Goal: Transaction & Acquisition: Purchase product/service

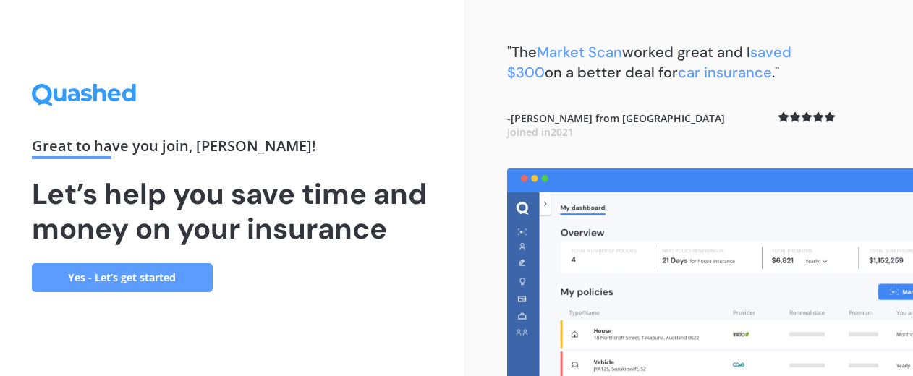
click at [349, 255] on div "Great to have you join , [PERSON_NAME] ! Let’s help you save time and money on …" at bounding box center [232, 188] width 401 height 208
click at [179, 283] on link "Yes - Let’s get started" at bounding box center [122, 277] width 181 height 29
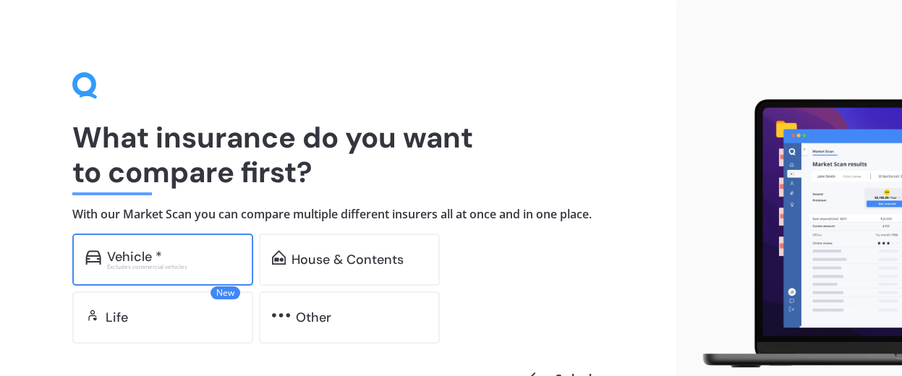
click at [212, 258] on div "Vehicle *" at bounding box center [173, 257] width 133 height 14
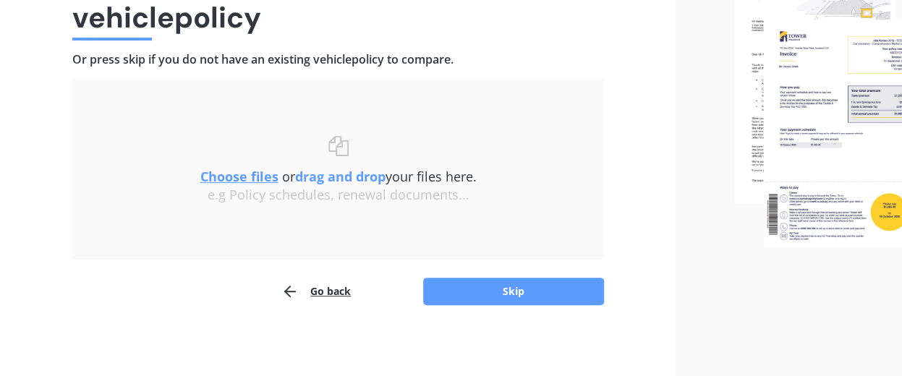
scroll to position [156, 0]
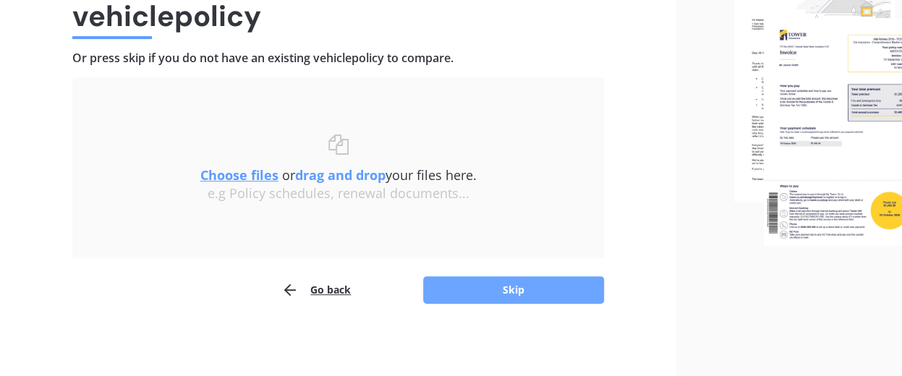
click at [492, 284] on button "Skip" at bounding box center [513, 289] width 181 height 27
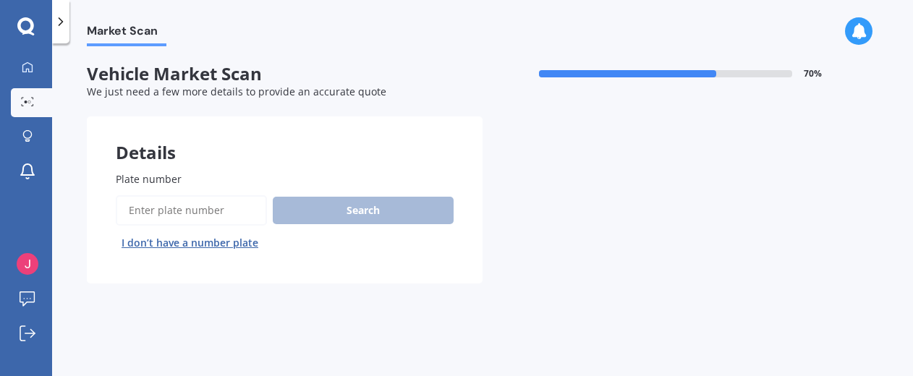
drag, startPoint x: 170, startPoint y: 208, endPoint x: 194, endPoint y: 216, distance: 25.2
click at [171, 208] on input "Plate number" at bounding box center [191, 210] width 151 height 30
type input "QFD615"
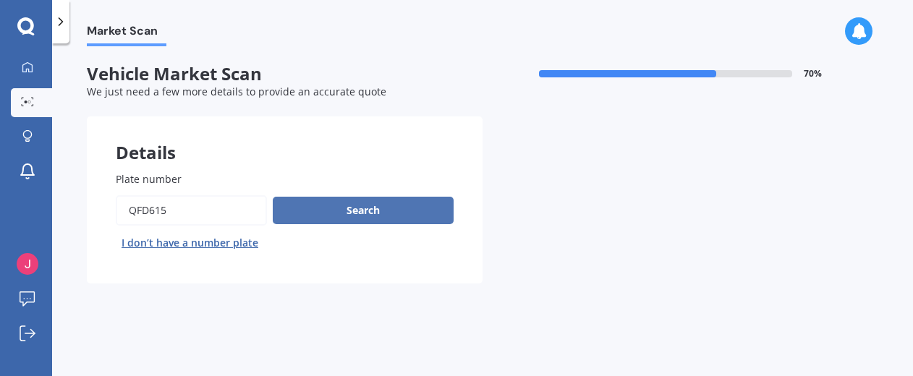
click at [349, 214] on button "Search" at bounding box center [363, 210] width 181 height 27
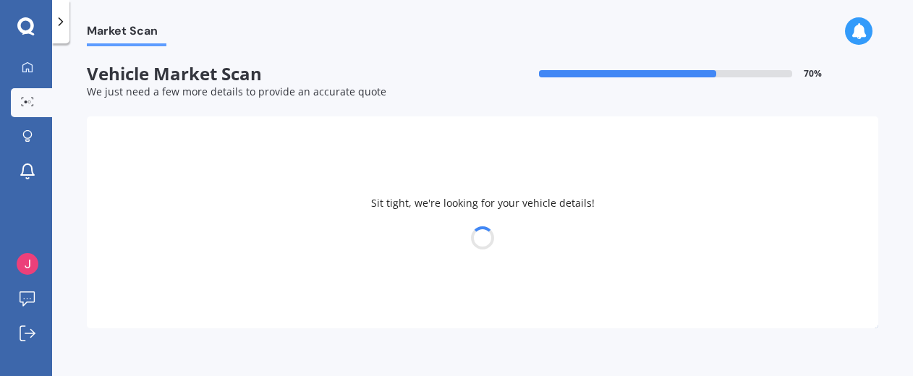
select select "TOYOTA"
select select "COROLLA"
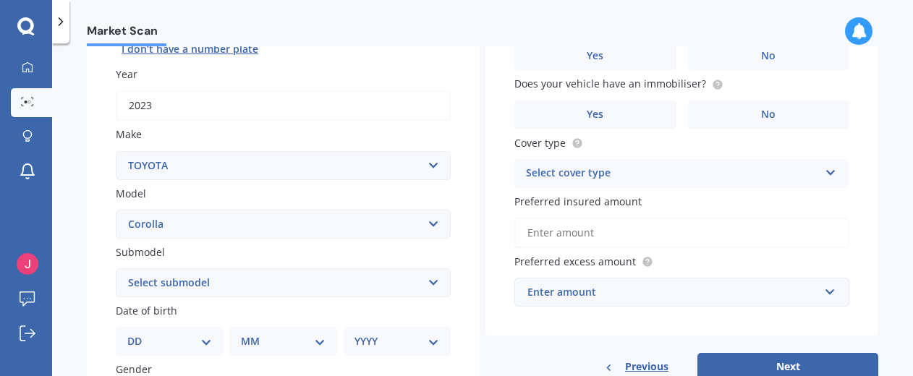
scroll to position [217, 0]
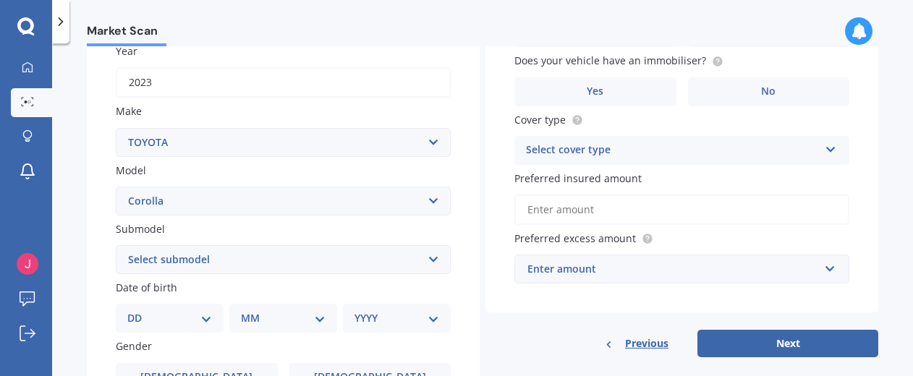
click at [428, 265] on select "Select submodel (All other) Axio Diesel [PERSON_NAME] 2WD [PERSON_NAME] 4WD FXG…" at bounding box center [283, 259] width 335 height 29
click at [68, 219] on div "Market Scan Vehicle Market Scan 70 % We just need a few more details to provide…" at bounding box center [482, 212] width 861 height 333
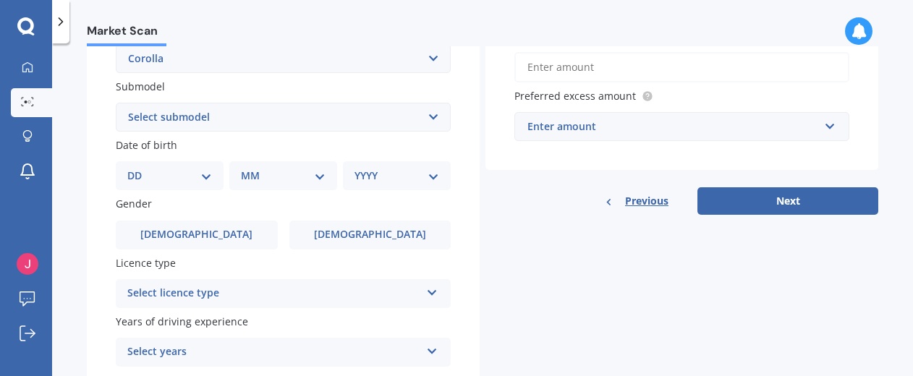
scroll to position [362, 0]
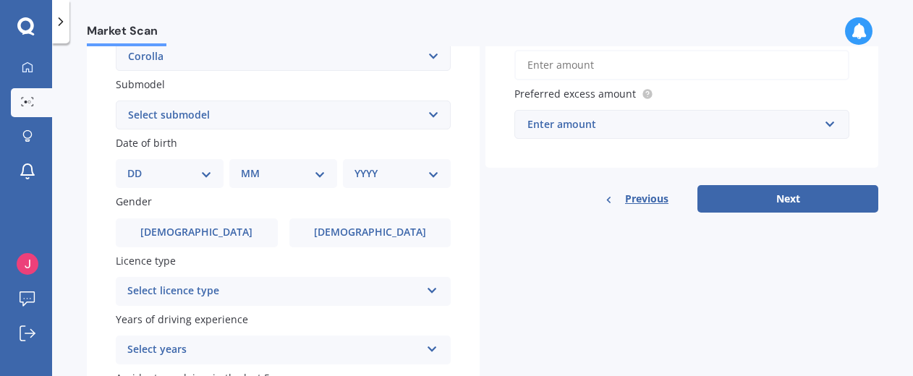
click at [207, 175] on select "DD 01 02 03 04 05 06 07 08 09 10 11 12 13 14 15 16 17 18 19 20 21 22 23 24 25 2…" at bounding box center [169, 174] width 85 height 16
select select "21"
click at [139, 167] on select "DD 01 02 03 04 05 06 07 08 09 10 11 12 13 14 15 16 17 18 19 20 21 22 23 24 25 2…" at bounding box center [169, 174] width 85 height 16
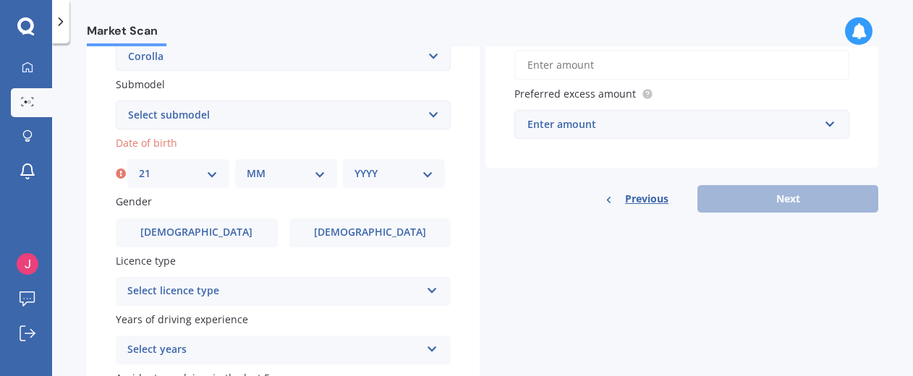
click at [317, 174] on select "MM 01 02 03 04 05 06 07 08 09 10 11 12" at bounding box center [286, 174] width 79 height 16
select select "01"
click at [247, 167] on select "MM 01 02 03 04 05 06 07 08 09 10 11 12" at bounding box center [286, 174] width 79 height 16
click at [391, 177] on select "YYYY 2025 2024 2023 2022 2021 2020 2019 2018 2017 2016 2015 2014 2013 2012 2011…" at bounding box center [394, 174] width 79 height 16
click at [378, 180] on select "YYYY 2025 2024 2023 2022 2021 2020 2019 2018 2017 2016 2015 2014 2013 2012 2011…" at bounding box center [394, 174] width 79 height 16
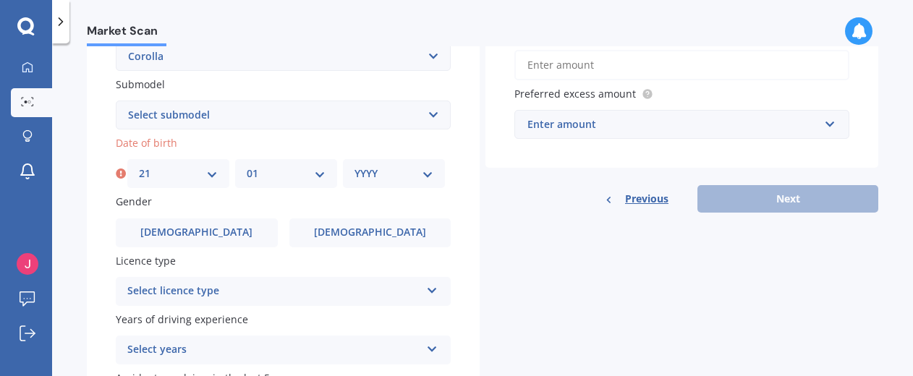
click at [378, 177] on select "YYYY 2025 2024 2023 2022 2021 2020 2019 2018 2017 2016 2015 2014 2013 2012 2011…" at bounding box center [394, 174] width 79 height 16
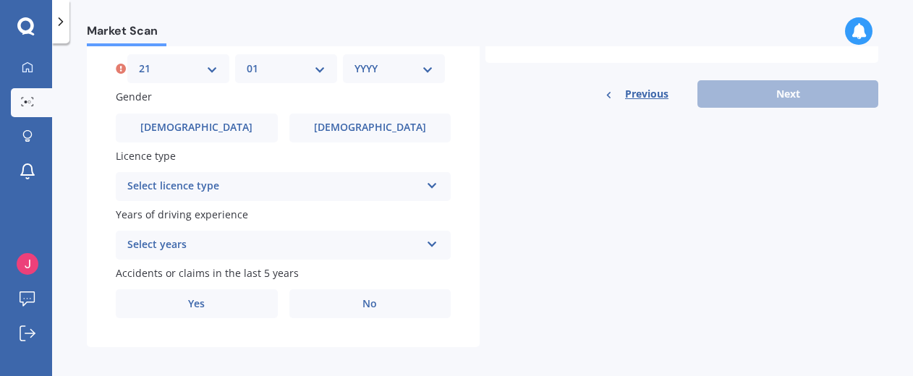
scroll to position [478, 0]
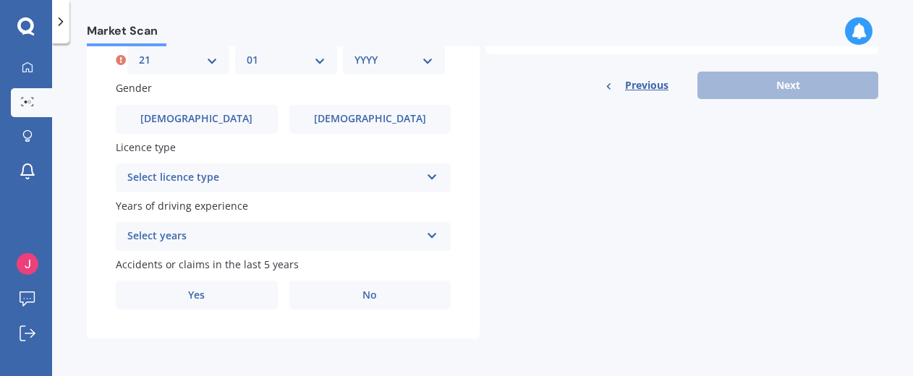
click at [425, 56] on select "YYYY 2025 2024 2023 2022 2021 2020 2019 2018 2017 2016 2015 2014 2013 2012 2011…" at bounding box center [394, 60] width 79 height 16
click at [426, 59] on select "YYYY 2025 2024 2023 2022 2021 2020 2019 2018 2017 2016 2015 2014 2013 2012 2011…" at bounding box center [394, 60] width 79 height 16
select select "1949"
click at [355, 52] on select "YYYY 2025 2024 2023 2022 2021 2020 2019 2018 2017 2016 2015 2014 2013 2012 2011…" at bounding box center [394, 60] width 79 height 16
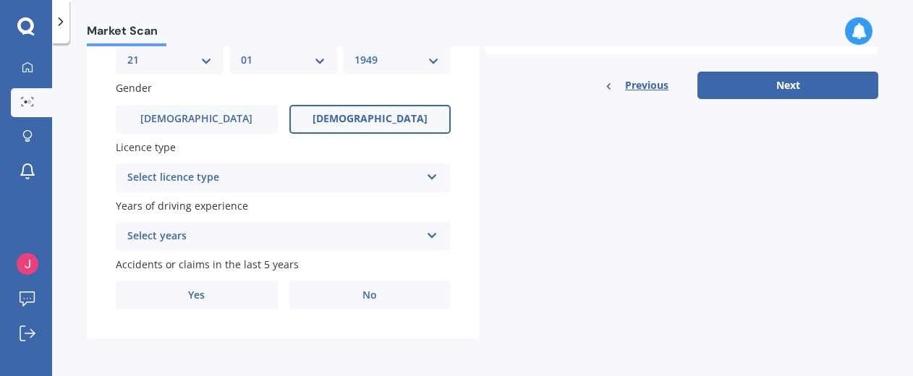
click at [338, 122] on label "[DEMOGRAPHIC_DATA]" at bounding box center [370, 119] width 162 height 29
click at [0, 0] on input "[DEMOGRAPHIC_DATA]" at bounding box center [0, 0] width 0 height 0
click at [431, 174] on icon at bounding box center [432, 174] width 12 height 10
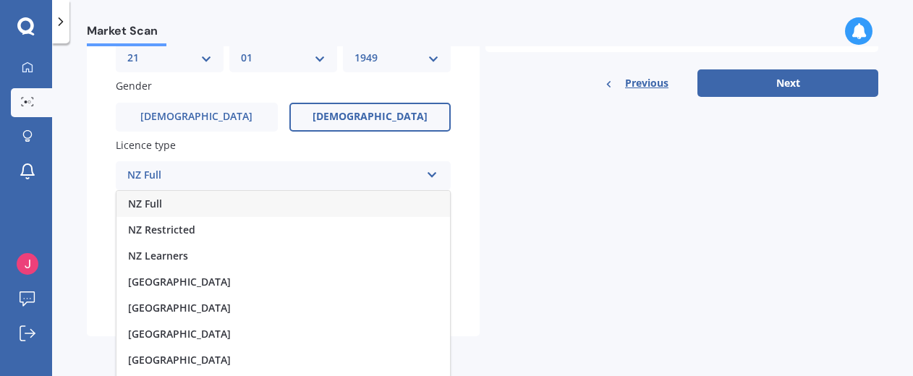
click at [174, 209] on div "NZ Full" at bounding box center [283, 204] width 334 height 26
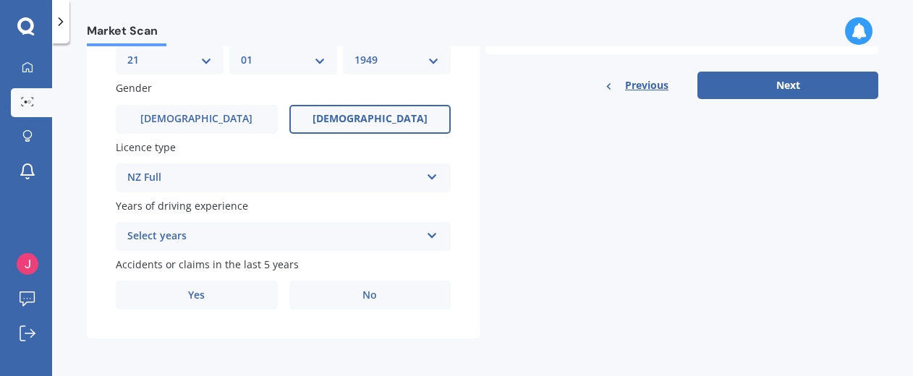
click at [428, 235] on icon at bounding box center [432, 233] width 12 height 10
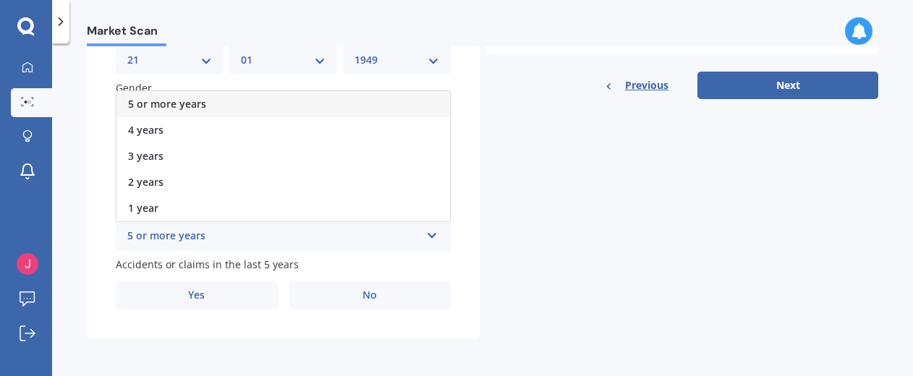
click at [357, 235] on div "5 or more years" at bounding box center [273, 236] width 293 height 17
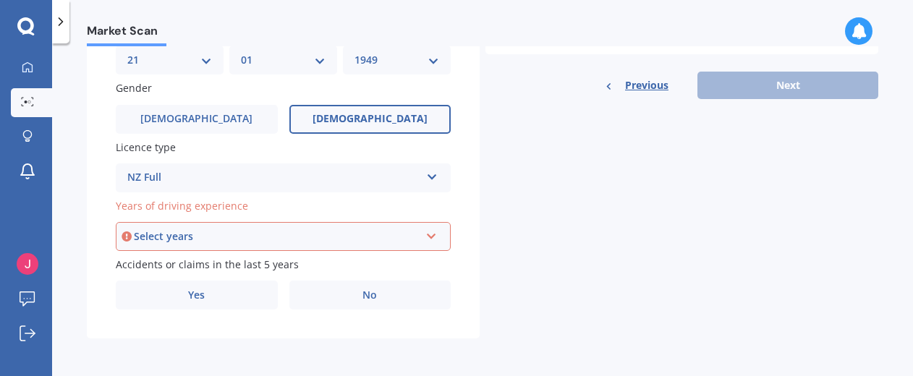
click at [430, 237] on icon at bounding box center [431, 234] width 12 height 10
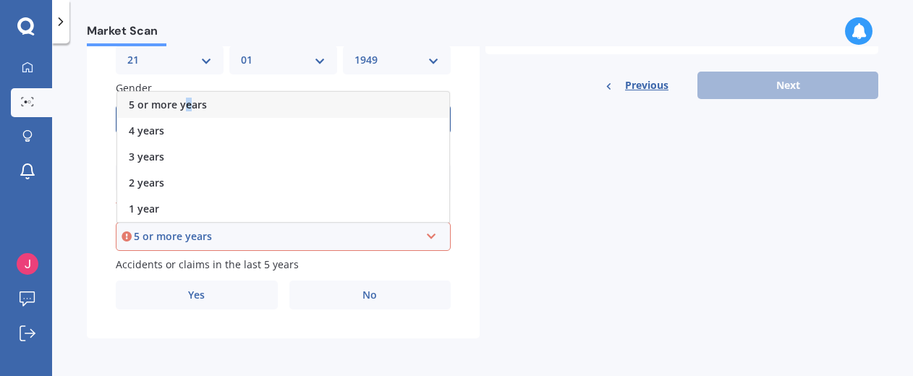
click at [188, 106] on span "5 or more years" at bounding box center [168, 105] width 78 height 14
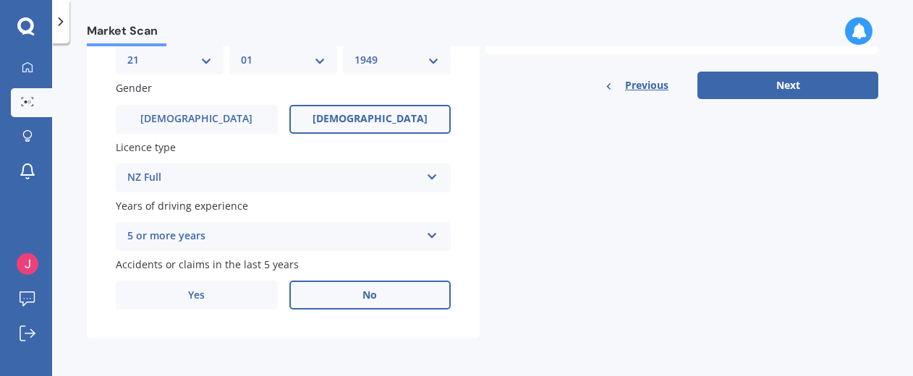
click at [381, 294] on label "No" at bounding box center [370, 295] width 162 height 29
click at [0, 0] on input "No" at bounding box center [0, 0] width 0 height 0
click at [784, 82] on button "Next" at bounding box center [787, 85] width 181 height 27
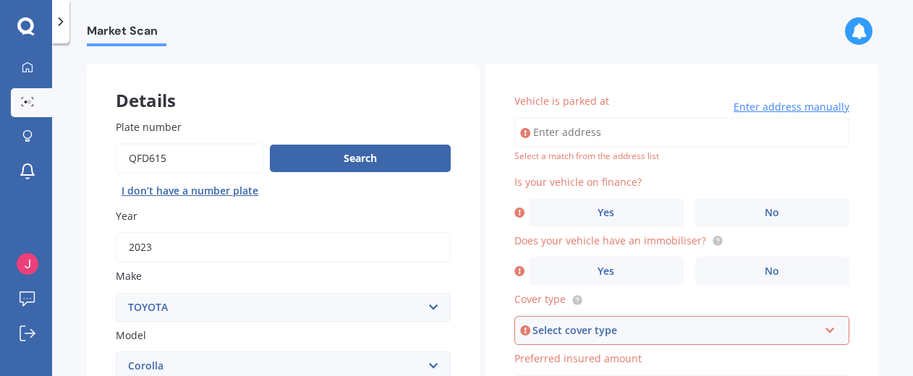
scroll to position [0, 0]
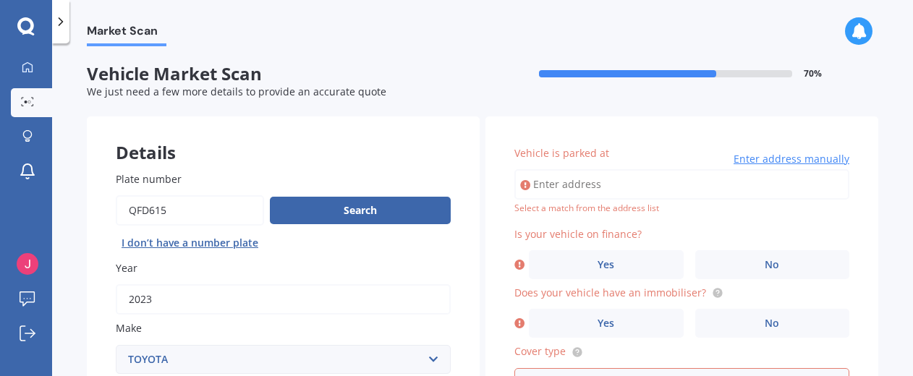
click at [758, 159] on span "Enter address manually" at bounding box center [792, 159] width 116 height 14
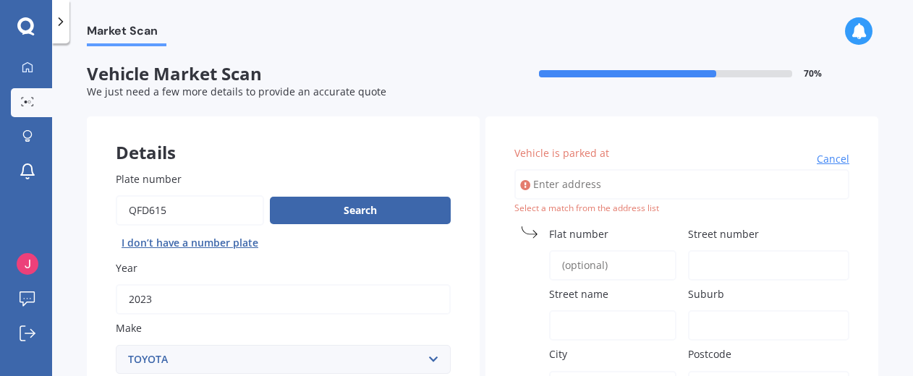
click at [532, 182] on input "Vehicle is parked at" at bounding box center [681, 184] width 335 height 30
type input "[STREET_ADDRESS]"
type input "31"
type input "B [GEOGRAPHIC_DATA]"
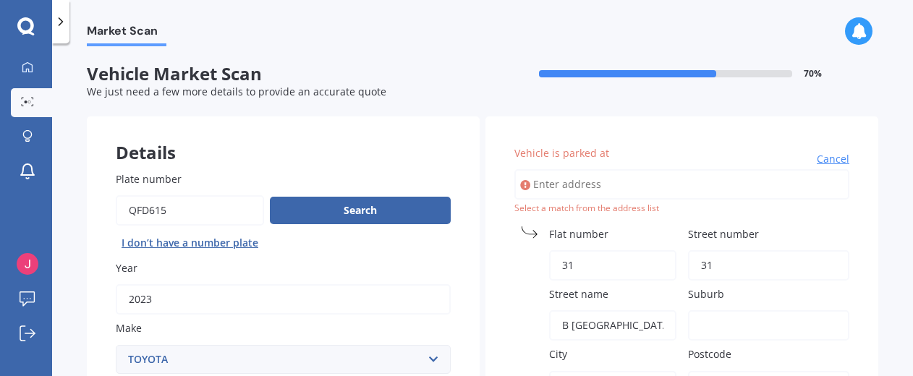
type input "Balclutha"
type input "9230"
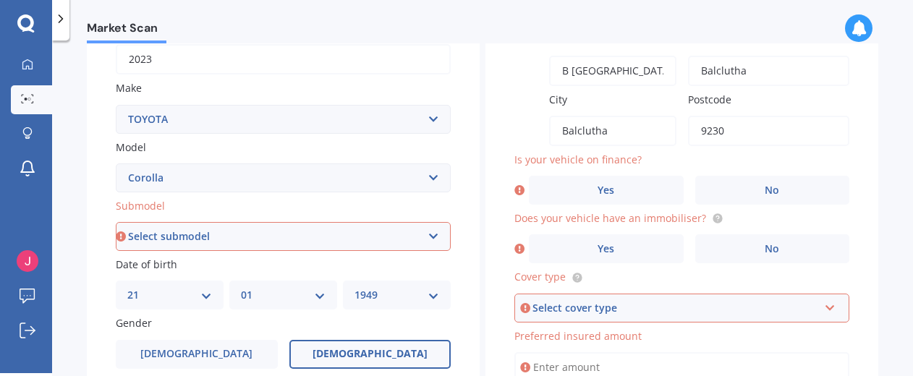
scroll to position [297, 0]
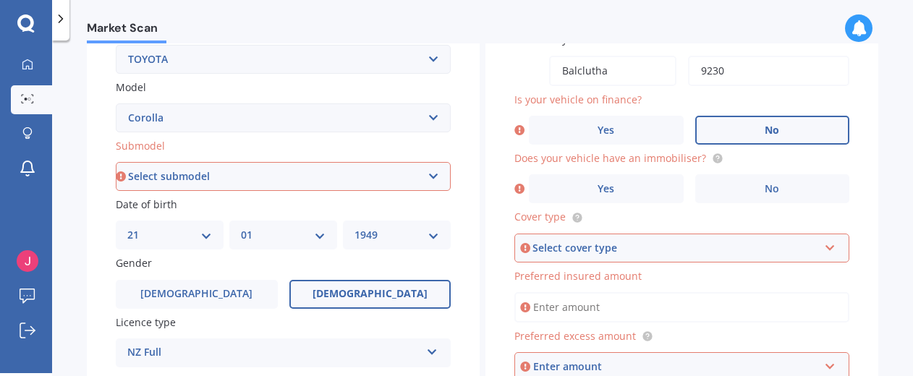
click at [802, 125] on label "No" at bounding box center [772, 130] width 155 height 29
click at [0, 0] on input "No" at bounding box center [0, 0] width 0 height 0
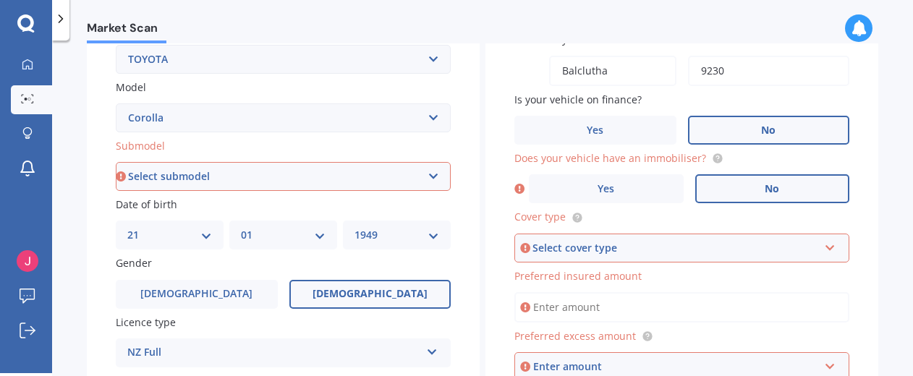
click at [770, 192] on span "No" at bounding box center [772, 189] width 14 height 12
click at [0, 0] on input "No" at bounding box center [0, 0] width 0 height 0
click at [824, 246] on icon at bounding box center [830, 245] width 12 height 10
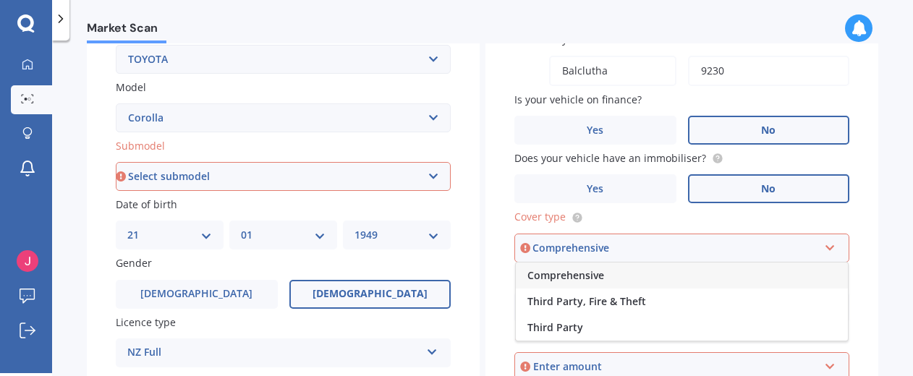
click at [582, 274] on span "Comprehensive" at bounding box center [565, 275] width 77 height 14
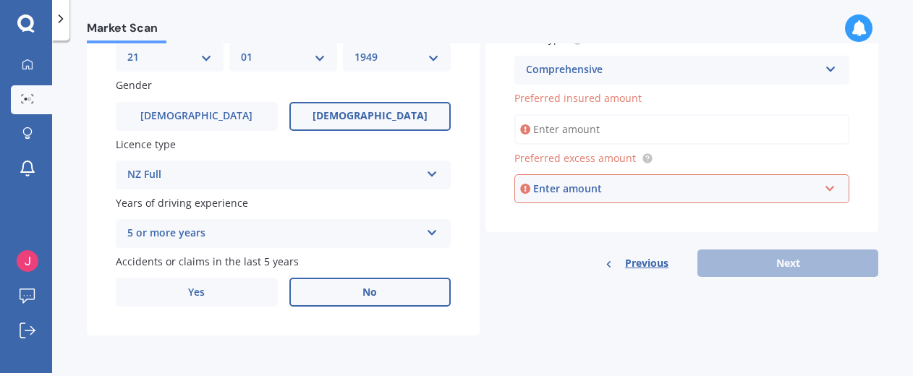
scroll to position [478, 0]
click at [751, 264] on div "Previous Next" at bounding box center [681, 263] width 393 height 27
click at [520, 124] on icon at bounding box center [525, 129] width 10 height 14
click at [553, 130] on input "Preferred insured amount" at bounding box center [681, 129] width 335 height 30
click at [592, 98] on span "Preferred insured amount" at bounding box center [577, 98] width 127 height 14
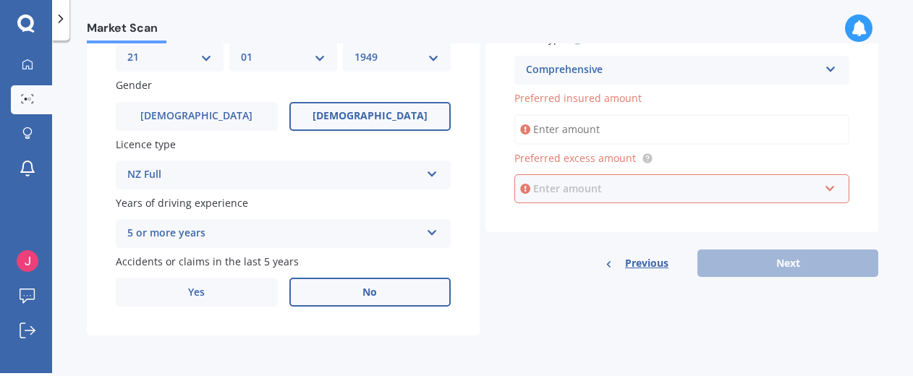
click at [822, 186] on input "text" at bounding box center [677, 188] width 322 height 27
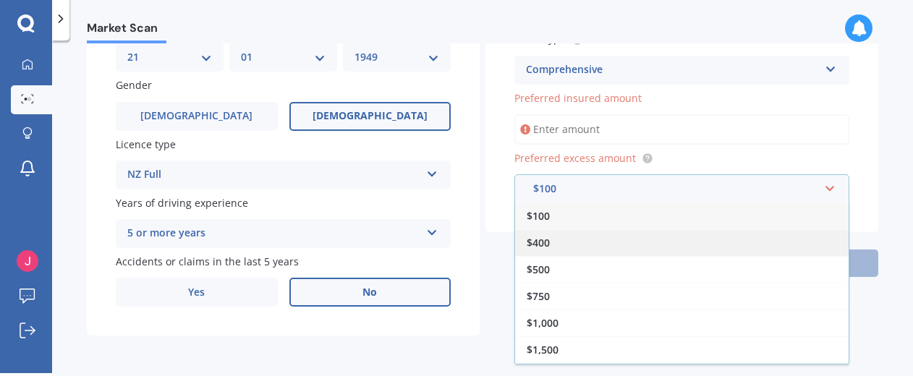
click at [536, 246] on span "$400" at bounding box center [538, 243] width 23 height 14
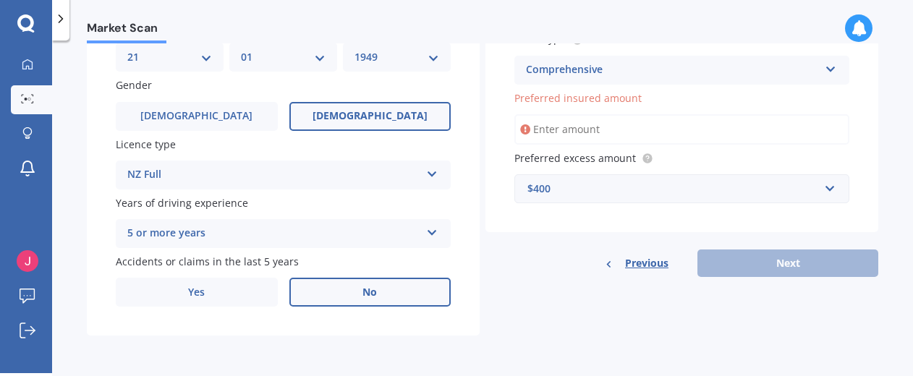
click at [761, 264] on div "Previous Next" at bounding box center [681, 263] width 393 height 27
click at [544, 134] on input "Preferred insured amount" at bounding box center [681, 129] width 335 height 30
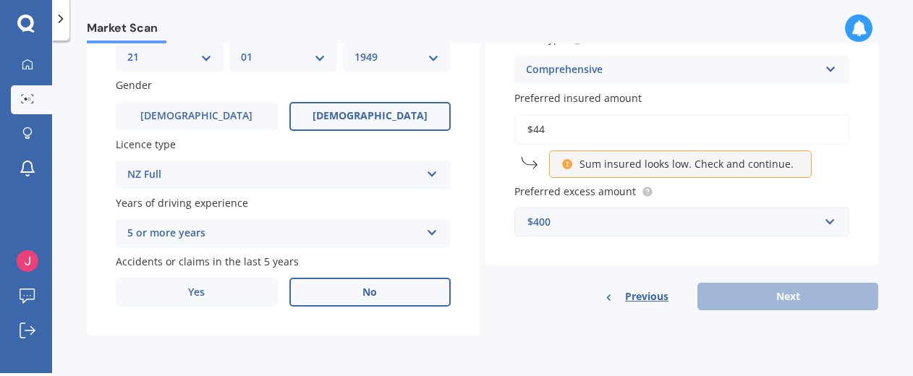
click at [688, 166] on p "Sum insured looks low. Check and continue." at bounding box center [687, 164] width 214 height 14
click at [544, 131] on input "$44" at bounding box center [681, 129] width 335 height 30
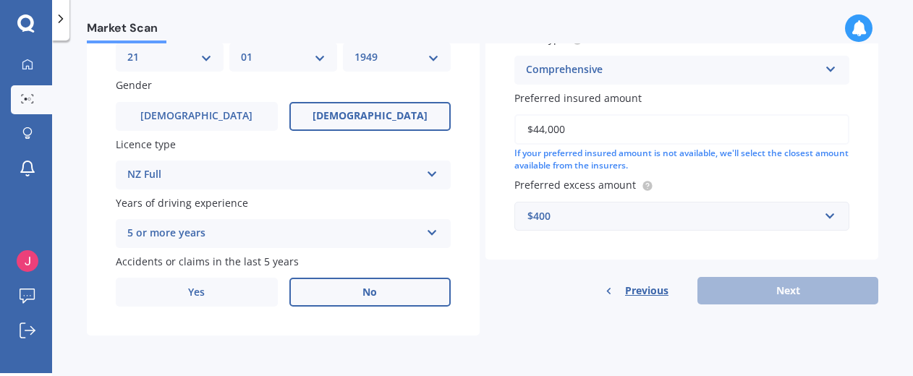
type input "$44,000"
click at [590, 166] on div "If your preferred insured amount is not available, we'll select the closest amo…" at bounding box center [681, 160] width 335 height 25
click at [768, 289] on div "Previous Next" at bounding box center [681, 290] width 393 height 27
click at [553, 215] on div "$400" at bounding box center [673, 216] width 292 height 16
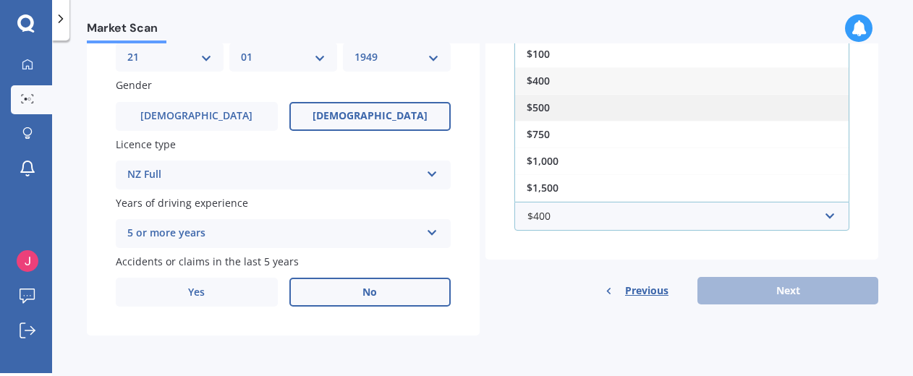
click at [535, 102] on span "$500" at bounding box center [538, 108] width 23 height 14
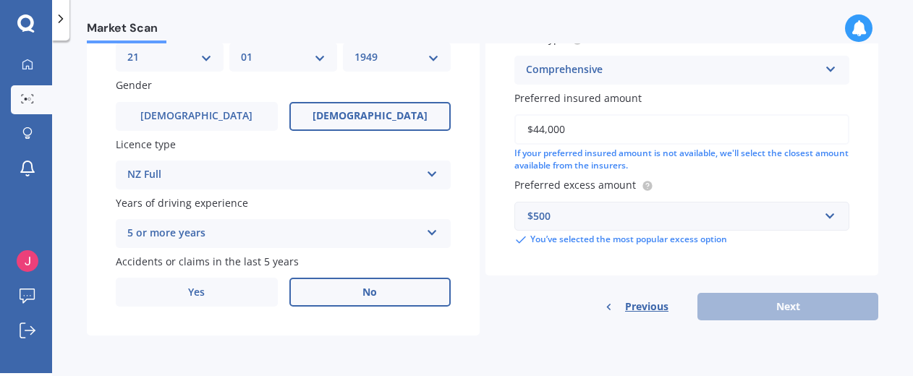
click at [622, 122] on input "$44,000" at bounding box center [681, 129] width 335 height 30
click at [786, 305] on div "Previous Next" at bounding box center [681, 306] width 393 height 27
click at [645, 299] on span "Previous" at bounding box center [646, 307] width 43 height 22
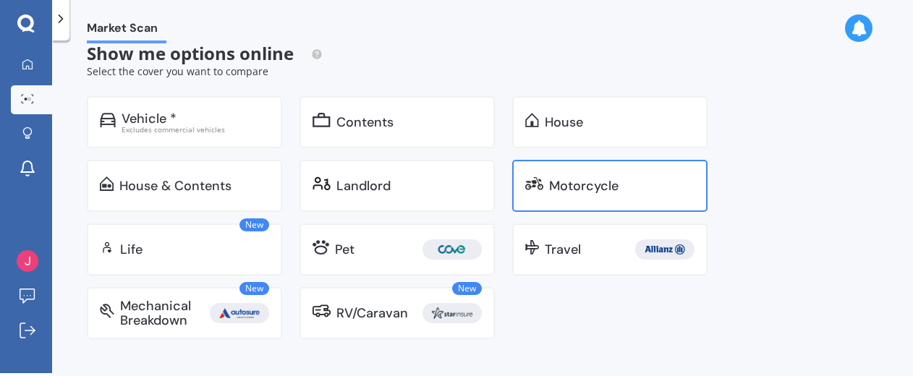
scroll to position [26, 0]
